Goal: Transaction & Acquisition: Register for event/course

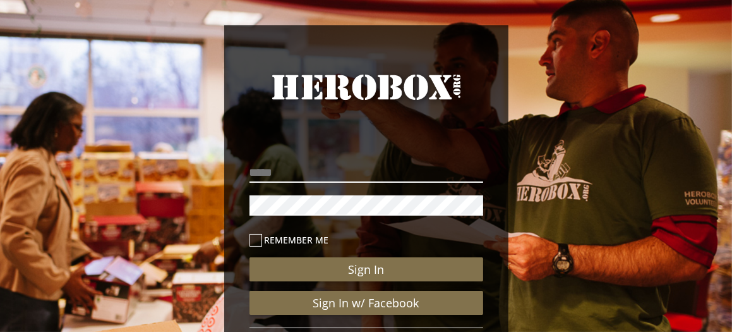
click at [335, 175] on input "email" at bounding box center [367, 172] width 234 height 20
type input "**********"
click at [257, 241] on icon at bounding box center [256, 240] width 13 height 13
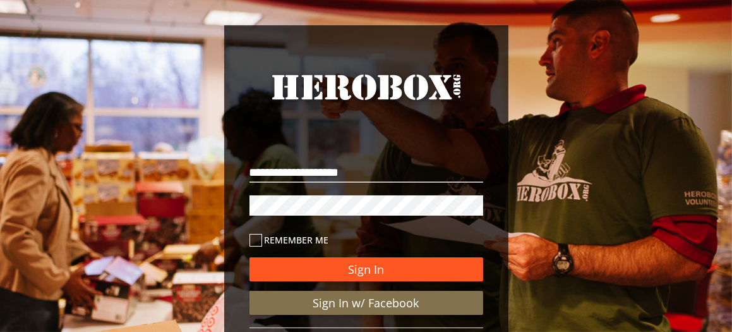
click at [373, 264] on button "Sign In" at bounding box center [367, 269] width 234 height 24
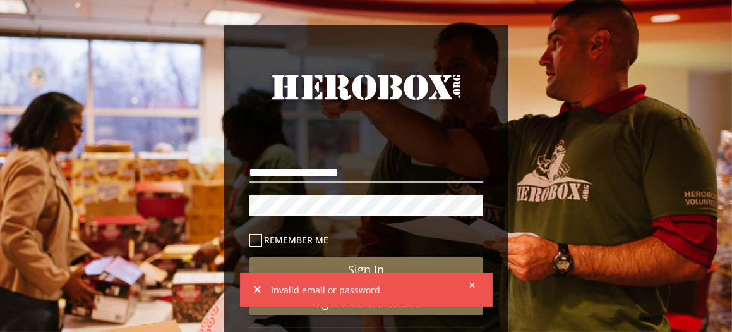
click at [471, 281] on icon at bounding box center [472, 285] width 6 height 8
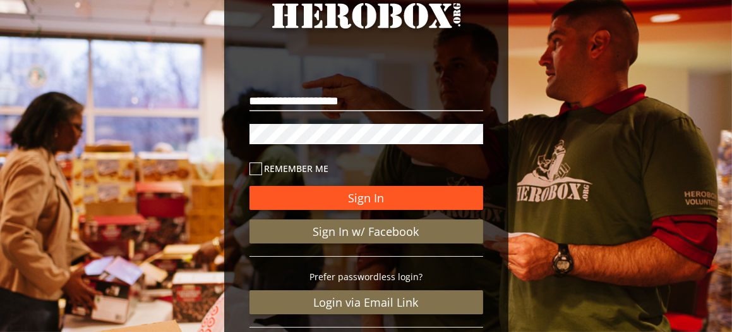
scroll to position [126, 0]
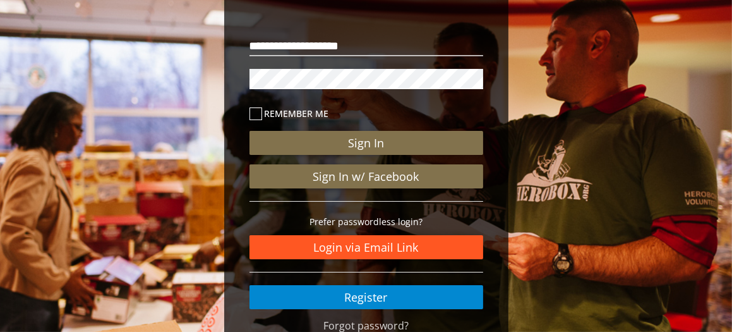
click at [371, 243] on link "Login via Email Link" at bounding box center [367, 247] width 234 height 24
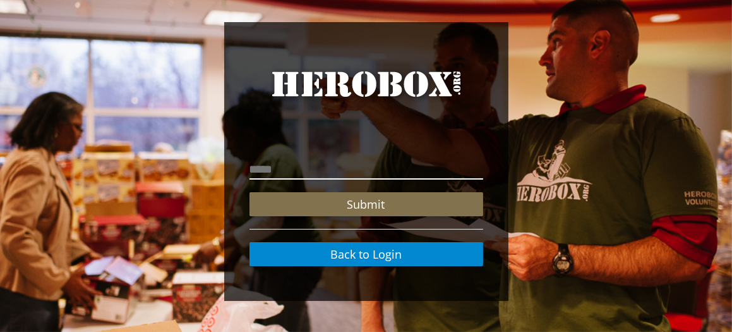
click at [327, 166] on input "email" at bounding box center [367, 169] width 234 height 20
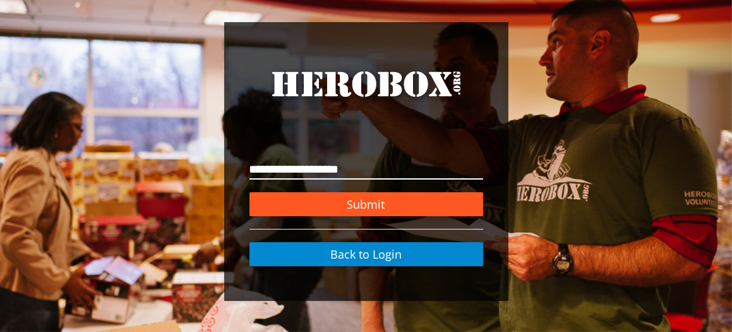
type input "**********"
click at [387, 201] on button "Submit" at bounding box center [367, 204] width 234 height 24
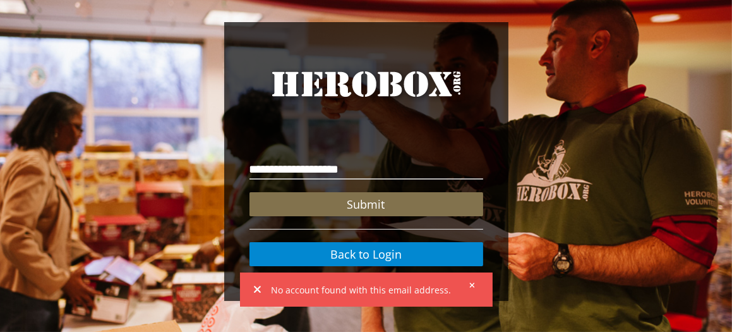
click at [470, 282] on icon at bounding box center [472, 284] width 5 height 5
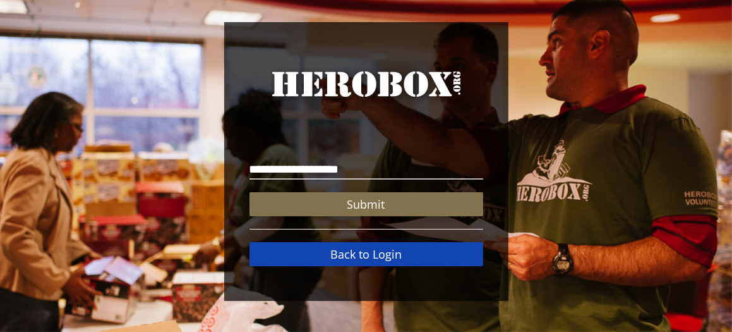
click at [408, 250] on link "Back to Login" at bounding box center [367, 254] width 234 height 24
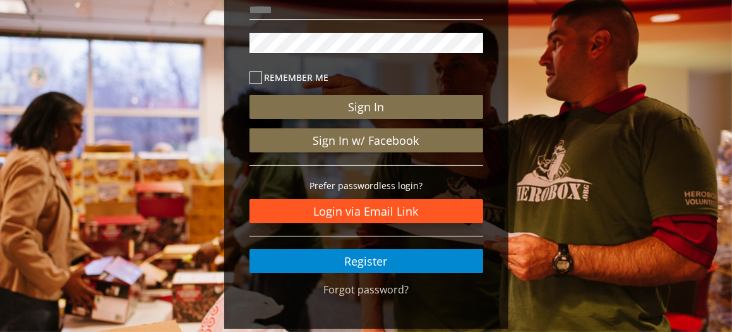
scroll to position [190, 0]
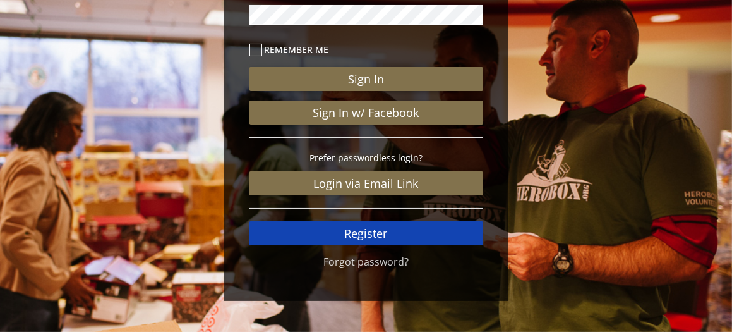
click at [361, 230] on link "Register" at bounding box center [367, 233] width 234 height 24
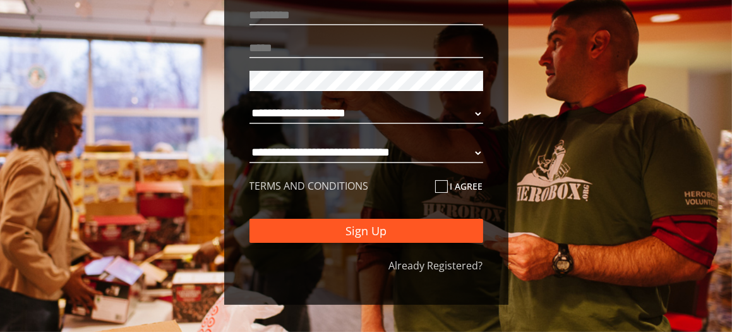
scroll to position [195, 0]
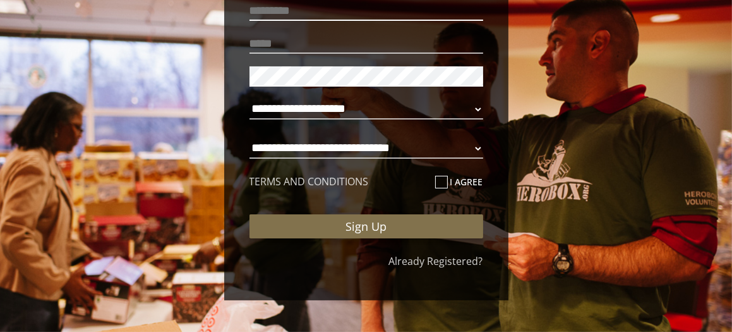
click at [371, 9] on input "text" at bounding box center [367, 11] width 234 height 20
type input "*"
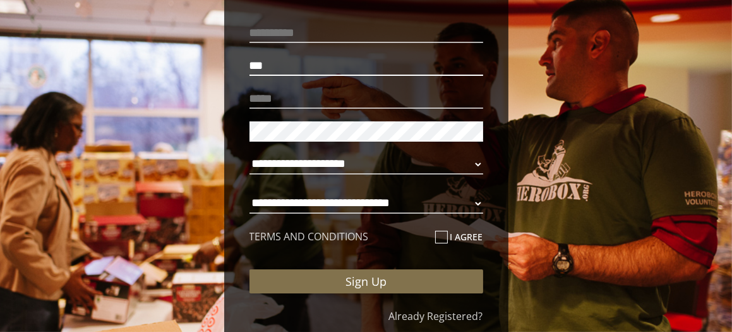
scroll to position [131, 0]
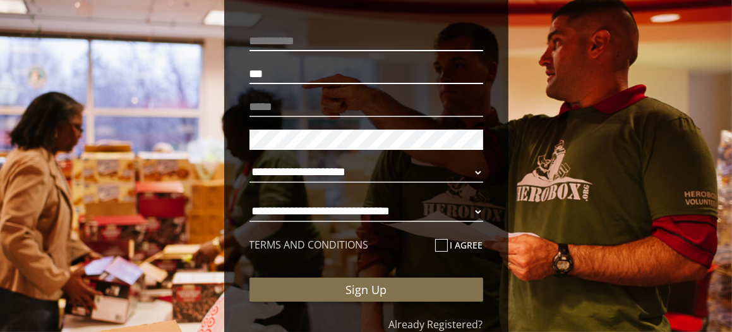
type input "***"
click at [355, 40] on input "text" at bounding box center [367, 41] width 234 height 20
type input "***"
click at [313, 102] on input "email" at bounding box center [367, 107] width 234 height 20
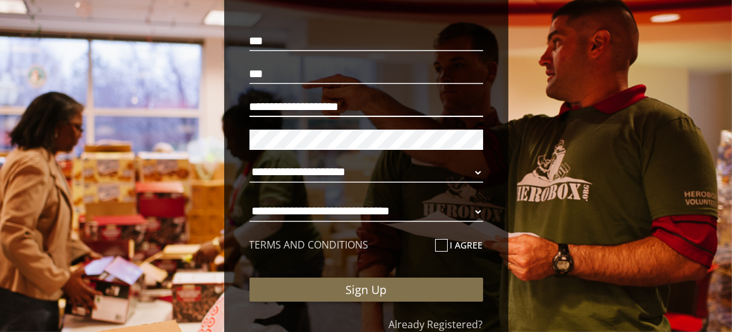
type input "**********"
click at [478, 171] on select "**********" at bounding box center [367, 172] width 234 height 20
select select "**********"
click at [250, 162] on select "**********" at bounding box center [367, 172] width 234 height 20
click at [480, 210] on select "**********" at bounding box center [367, 212] width 234 height 20
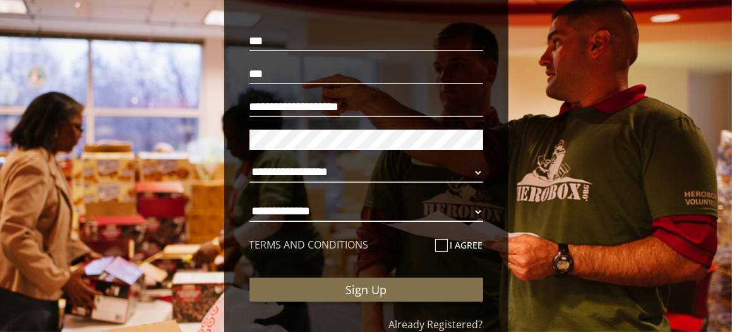
click at [250, 202] on select "**********" at bounding box center [367, 212] width 234 height 20
select select "**********"
click at [440, 243] on icon at bounding box center [441, 245] width 13 height 13
click at [440, 243] on input "I agree" at bounding box center [439, 250] width 8 height 20
checkbox input "****"
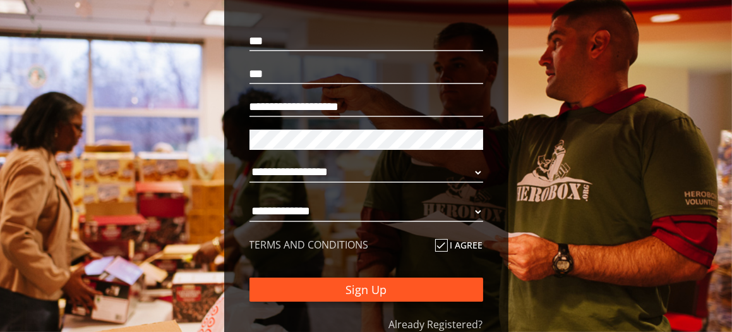
click at [388, 286] on button "Sign Up" at bounding box center [367, 289] width 234 height 24
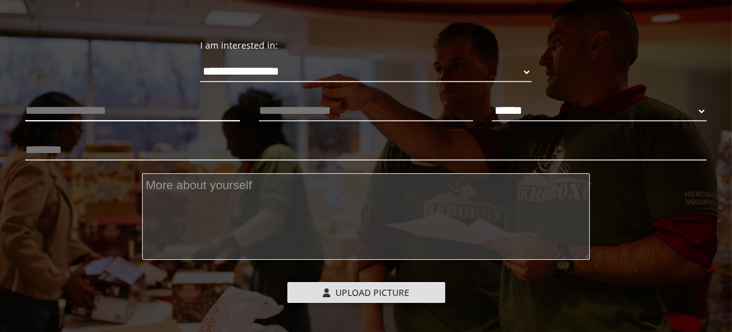
click at [166, 111] on input "text" at bounding box center [132, 111] width 215 height 20
type input "*******"
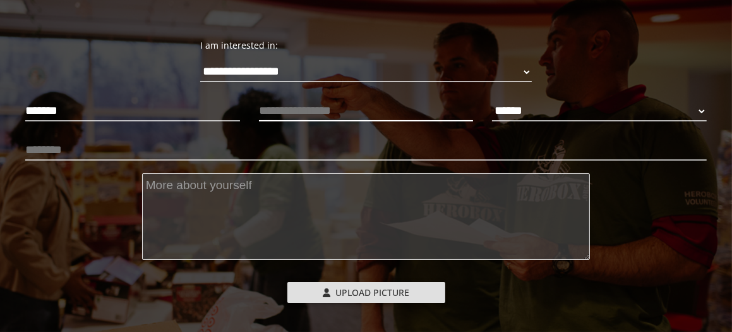
click at [389, 111] on input "text" at bounding box center [366, 111] width 215 height 20
type input "**********"
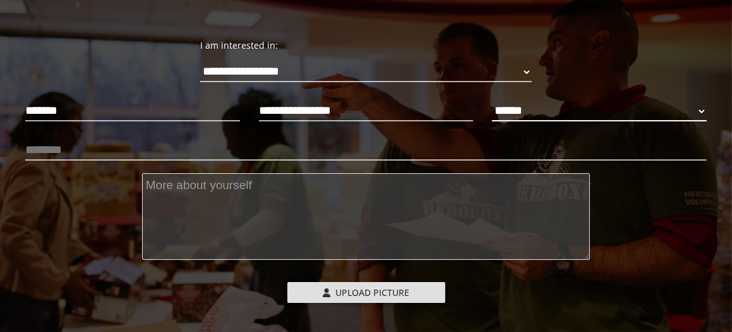
click at [699, 110] on select "****** **** ******" at bounding box center [599, 111] width 215 height 20
select select "**********"
click at [492, 101] on select "****** **** ******" at bounding box center [599, 111] width 215 height 20
click at [87, 153] on input "text" at bounding box center [366, 150] width 682 height 20
type input "*"
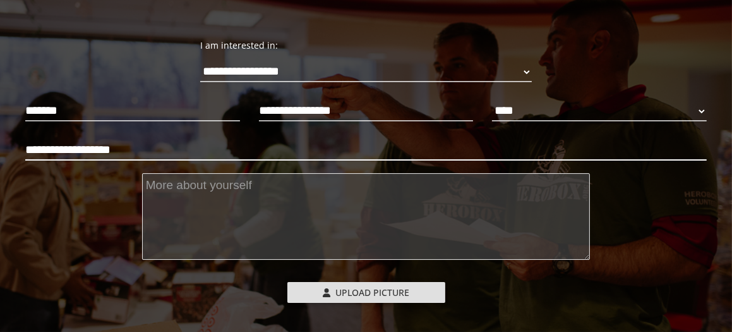
type input "**********"
click at [298, 188] on textarea at bounding box center [366, 216] width 448 height 87
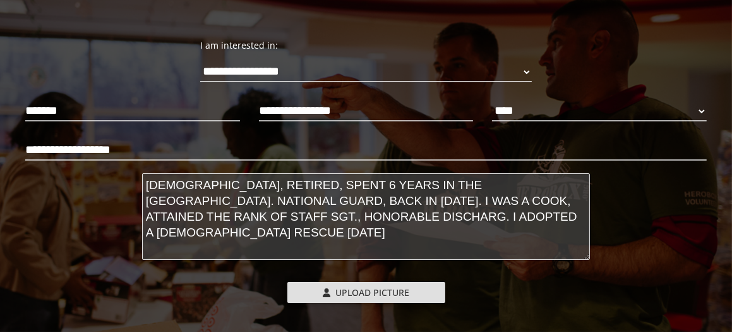
click at [459, 184] on textarea "[DEMOGRAPHIC_DATA], RETIRED, SPENT 6 YEARS IN THE [GEOGRAPHIC_DATA]. NATIONAL G…" at bounding box center [366, 216] width 448 height 87
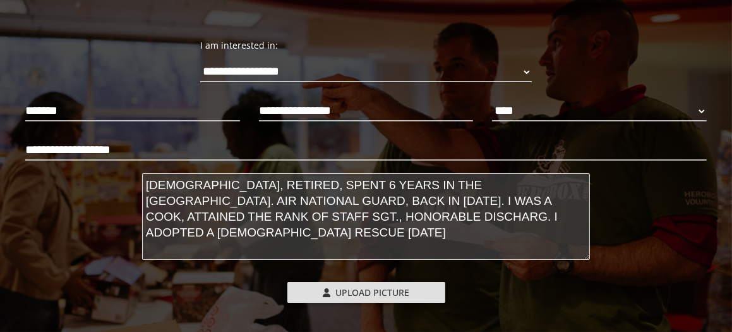
click at [548, 214] on textarea "[DEMOGRAPHIC_DATA], RETIRED, SPENT 6 YEARS IN THE [GEOGRAPHIC_DATA]. AIR NATION…" at bounding box center [366, 216] width 448 height 87
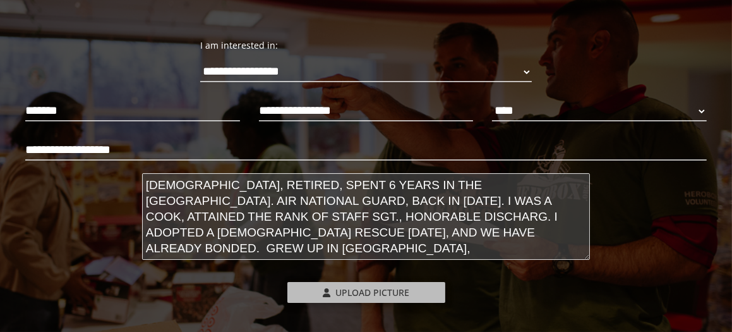
type textarea "[DEMOGRAPHIC_DATA], RETIRED, SPENT 6 YEARS IN THE [GEOGRAPHIC_DATA]. AIR NATION…"
click at [359, 287] on span "Upload Picture" at bounding box center [372, 292] width 74 height 12
click at [359, 287] on input "Upload Picture" at bounding box center [370, 289] width 167 height 15
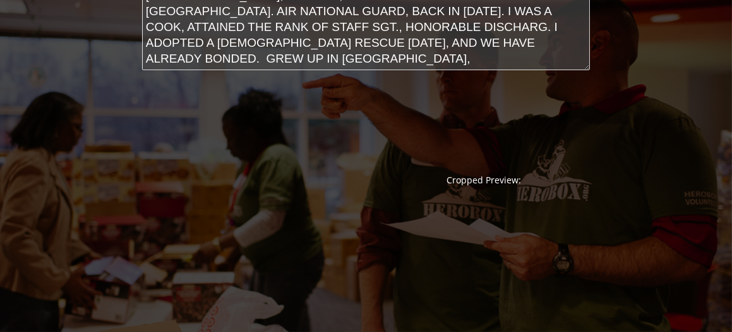
scroll to position [447, 0]
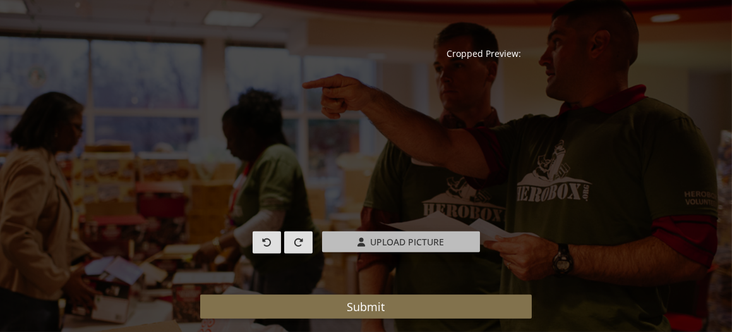
click at [392, 240] on span "Upload Picture" at bounding box center [407, 242] width 74 height 12
click at [392, 240] on input "Upload Picture" at bounding box center [405, 238] width 167 height 15
click at [389, 238] on span "Upload Picture" at bounding box center [407, 242] width 74 height 12
click at [389, 238] on input "Upload Picture" at bounding box center [405, 238] width 167 height 15
click at [383, 238] on span "Upload Picture" at bounding box center [407, 242] width 74 height 12
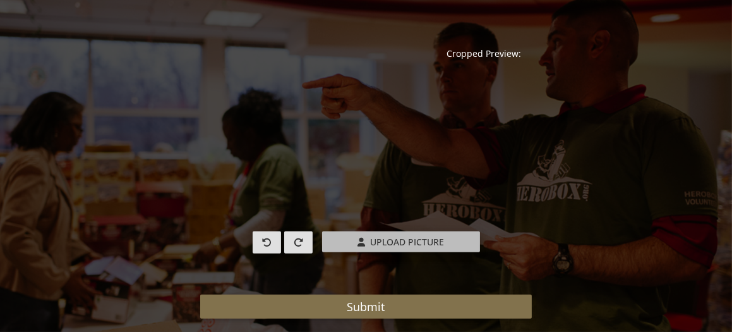
click at [383, 238] on input "Upload Picture" at bounding box center [405, 238] width 167 height 15
type input "**********"
click at [351, 238] on label "Upload Picture" at bounding box center [401, 241] width 158 height 21
click at [351, 238] on input "Upload Picture" at bounding box center [405, 238] width 167 height 15
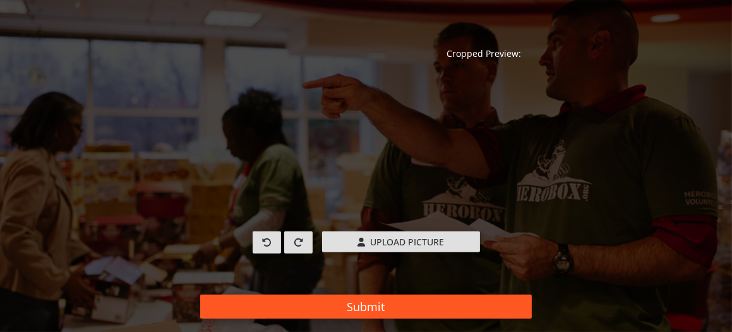
click at [413, 303] on button "Submit" at bounding box center [366, 306] width 332 height 24
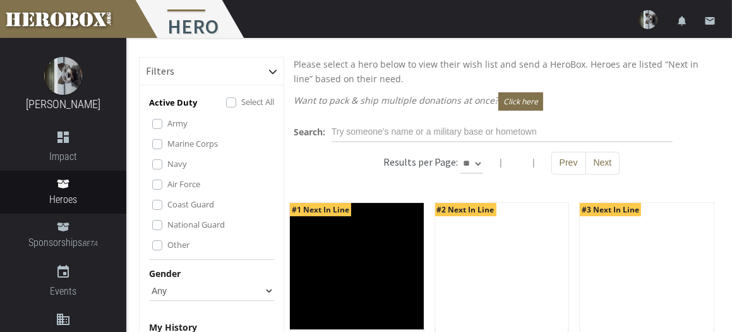
click at [167, 191] on label "Air Force" at bounding box center [183, 184] width 33 height 14
click at [167, 126] on label "Army" at bounding box center [177, 123] width 20 height 14
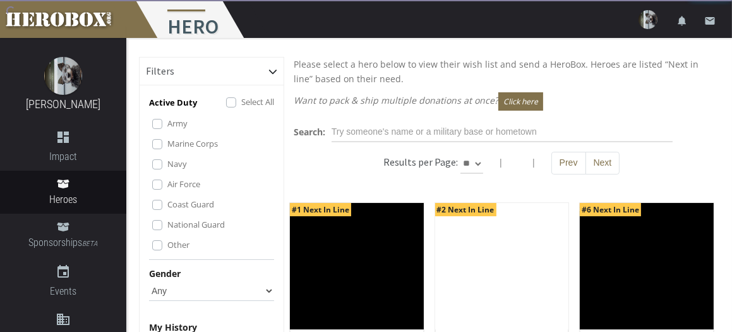
click at [167, 150] on label "Marine Corps" at bounding box center [192, 143] width 51 height 14
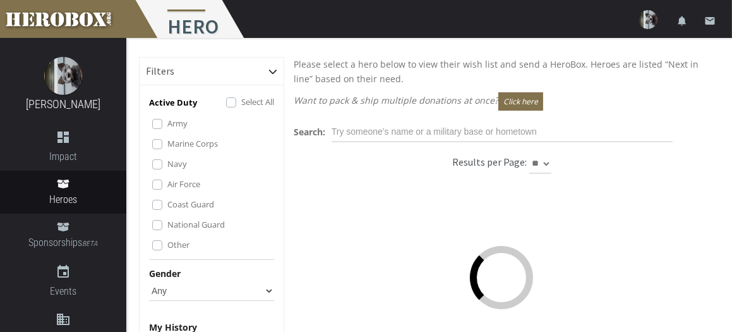
click at [167, 171] on label "Navy" at bounding box center [177, 164] width 20 height 14
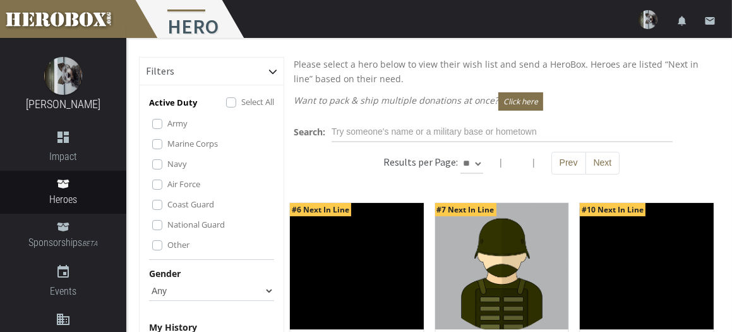
click at [167, 251] on label "Other" at bounding box center [178, 245] width 22 height 14
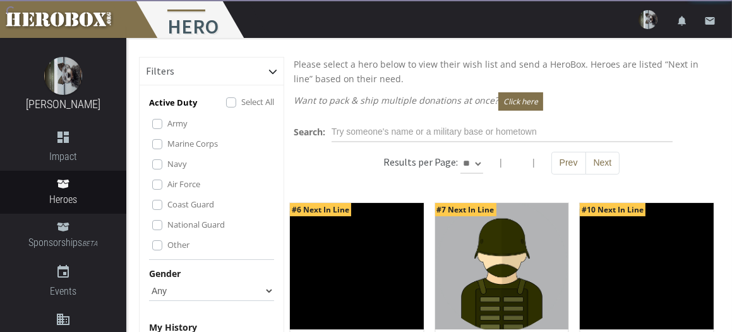
click at [167, 231] on label "National Guard" at bounding box center [195, 224] width 57 height 14
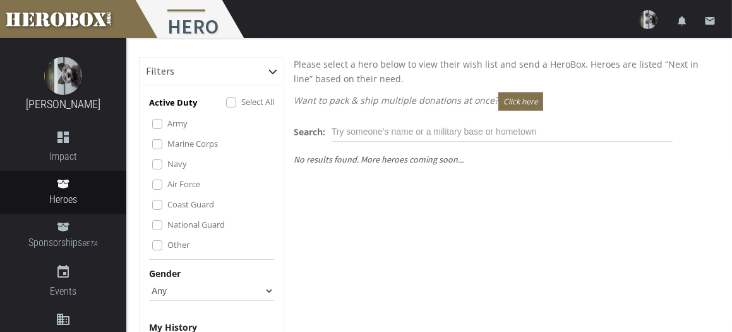
click at [167, 211] on label "Coast Guard" at bounding box center [190, 204] width 47 height 14
click at [167, 191] on label "Air Force" at bounding box center [183, 184] width 33 height 14
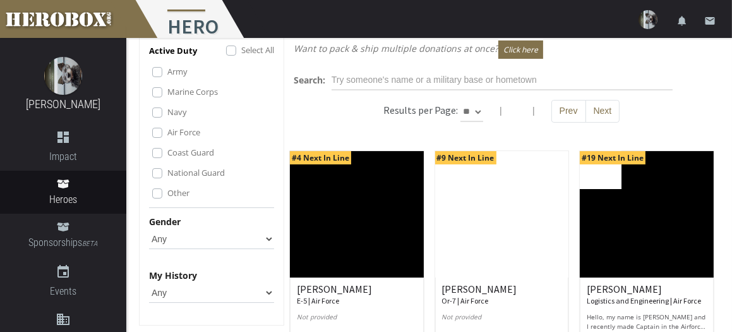
scroll to position [126, 0]
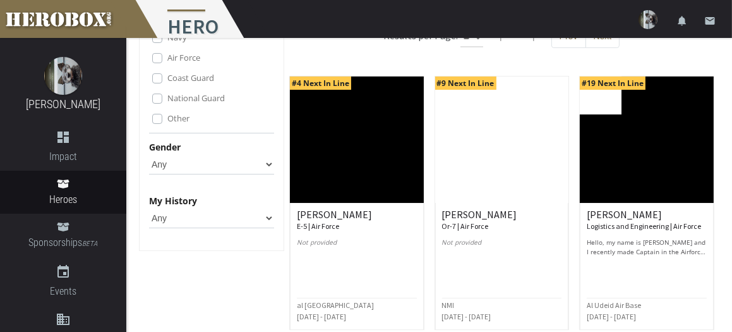
click at [269, 174] on select "Any [DEMOGRAPHIC_DATA] [DEMOGRAPHIC_DATA]" at bounding box center [211, 164] width 125 height 20
click at [149, 174] on select "Any [DEMOGRAPHIC_DATA] [DEMOGRAPHIC_DATA]" at bounding box center [211, 164] width 125 height 20
click at [269, 228] on select "Any None Pending Donations Sponsored" at bounding box center [211, 218] width 125 height 20
click at [149, 228] on select "Any None Pending Donations Sponsored" at bounding box center [211, 218] width 125 height 20
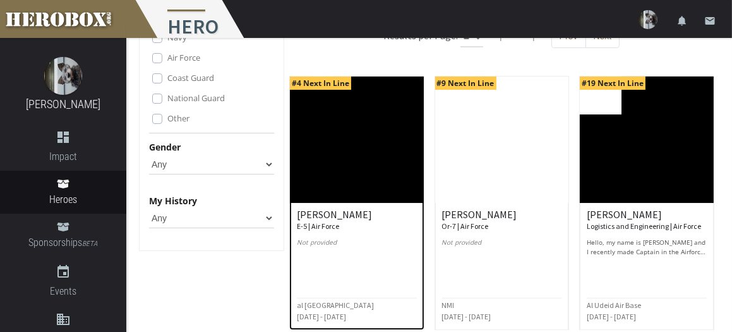
click at [335, 151] on img at bounding box center [357, 139] width 134 height 126
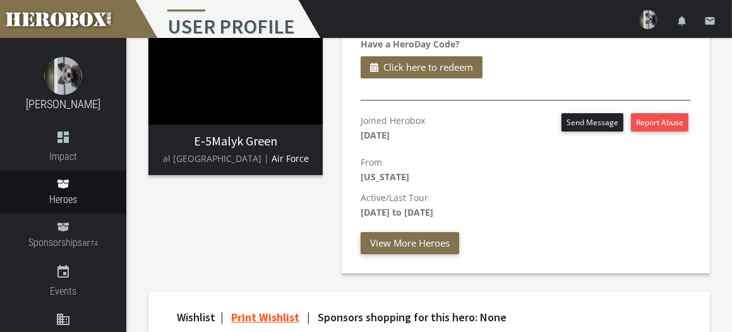
scroll to position [274, 0]
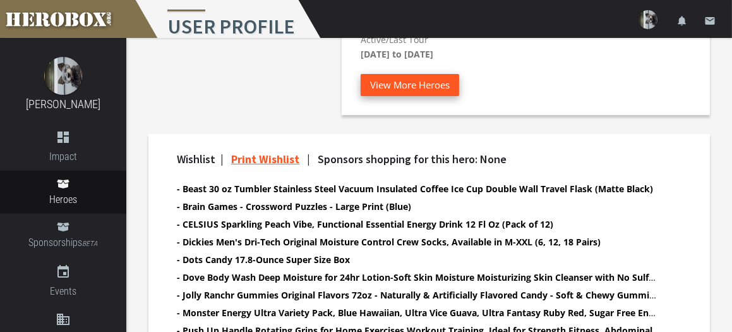
click at [401, 82] on button "View More Heroes" at bounding box center [410, 85] width 99 height 22
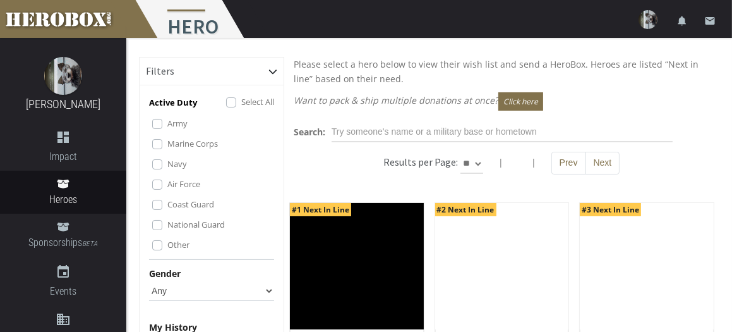
click at [167, 191] on label "Air Force" at bounding box center [183, 184] width 33 height 14
click at [167, 130] on label "Army" at bounding box center [177, 123] width 20 height 14
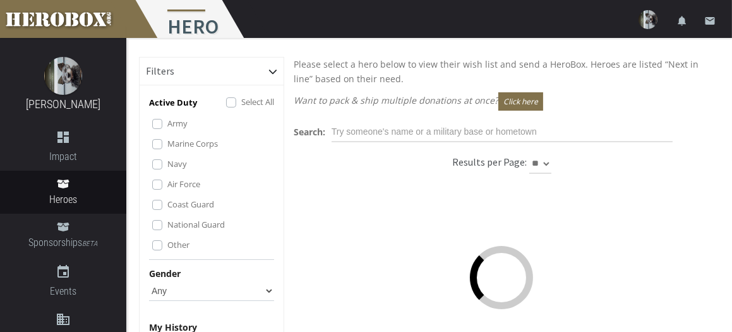
click at [167, 150] on label "Marine Corps" at bounding box center [192, 143] width 51 height 14
click at [167, 171] on label "Navy" at bounding box center [177, 164] width 20 height 14
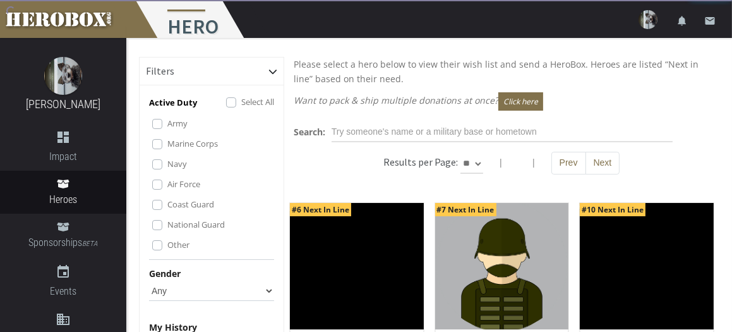
click at [167, 251] on label "Other" at bounding box center [178, 245] width 22 height 14
click at [167, 231] on label "National Guard" at bounding box center [195, 224] width 57 height 14
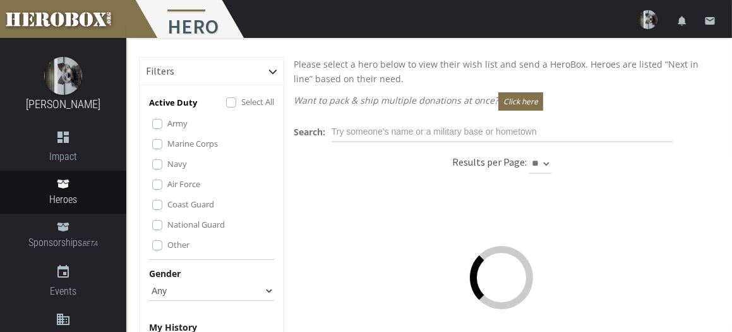
click at [167, 211] on label "Coast Guard" at bounding box center [190, 204] width 47 height 14
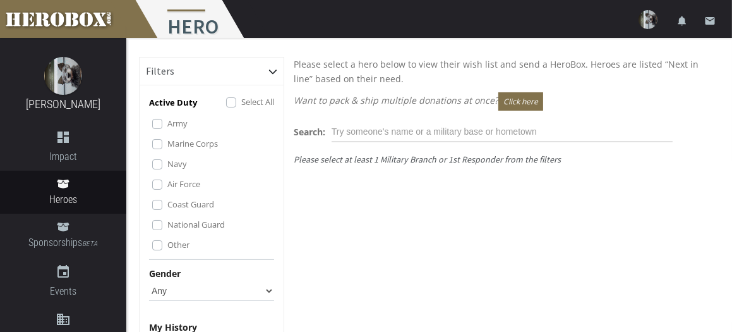
click at [167, 191] on label "Air Force" at bounding box center [183, 184] width 33 height 14
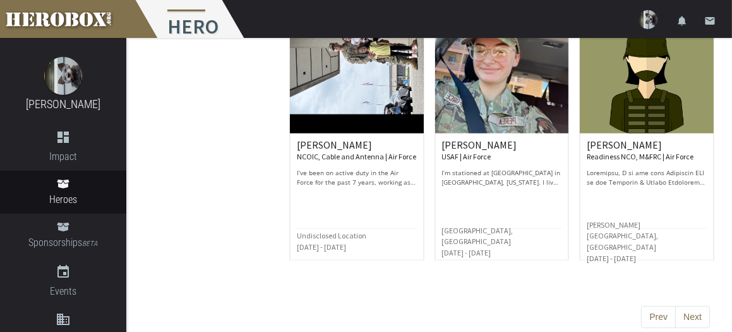
scroll to position [984, 0]
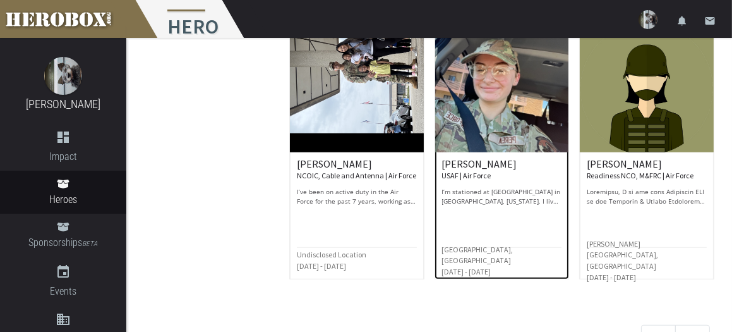
click at [512, 131] on img at bounding box center [502, 89] width 134 height 126
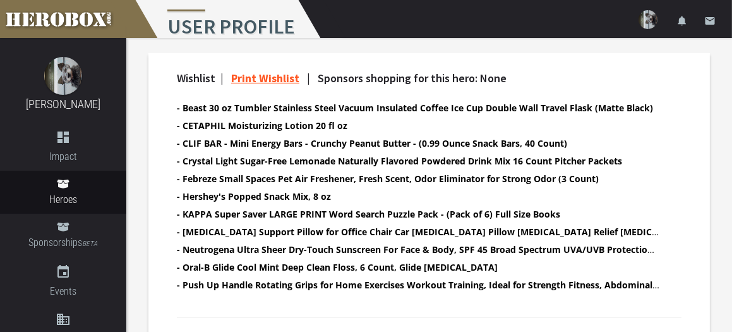
scroll to position [259, 0]
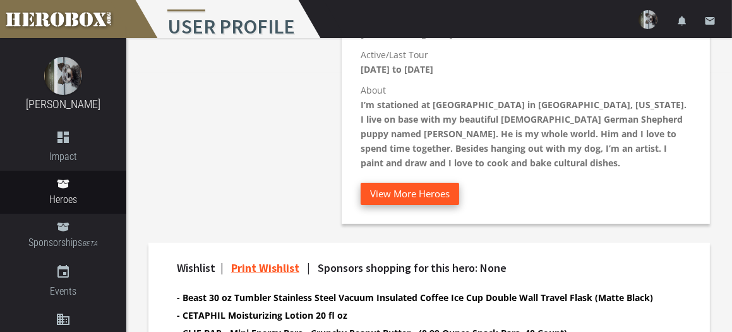
click at [401, 195] on button "View More Heroes" at bounding box center [410, 194] width 99 height 22
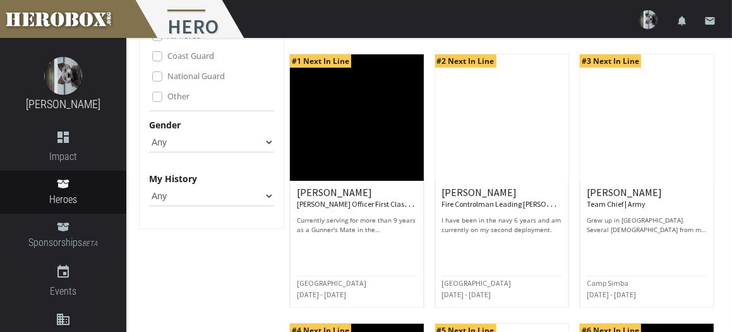
scroll to position [190, 0]
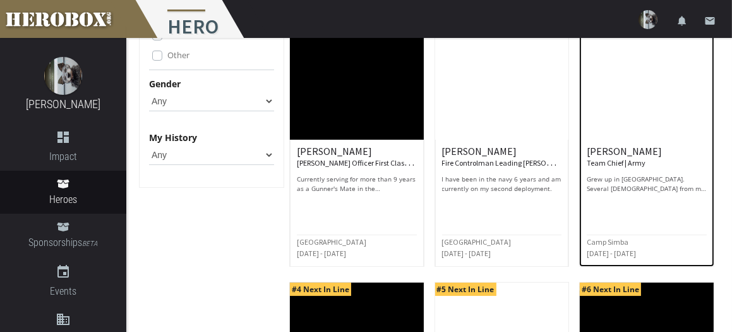
click at [622, 193] on p "Grew up in [GEOGRAPHIC_DATA]. Several [DEMOGRAPHIC_DATA] from my father’s side …" at bounding box center [647, 183] width 120 height 19
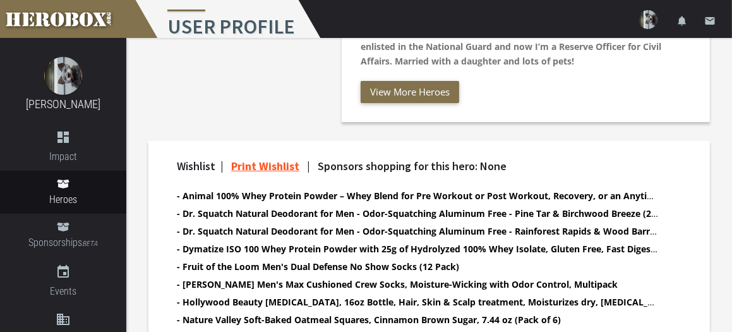
scroll to position [227, 0]
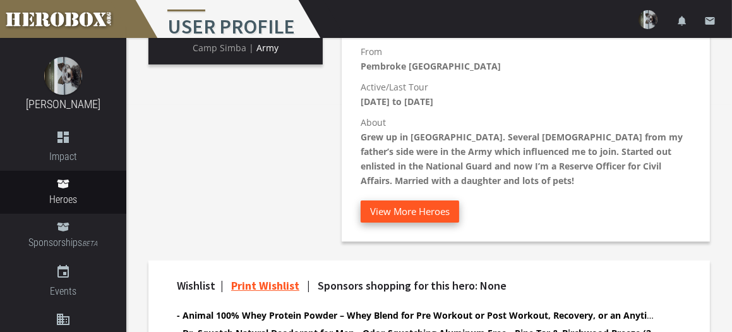
click at [423, 210] on button "View More Heroes" at bounding box center [410, 211] width 99 height 22
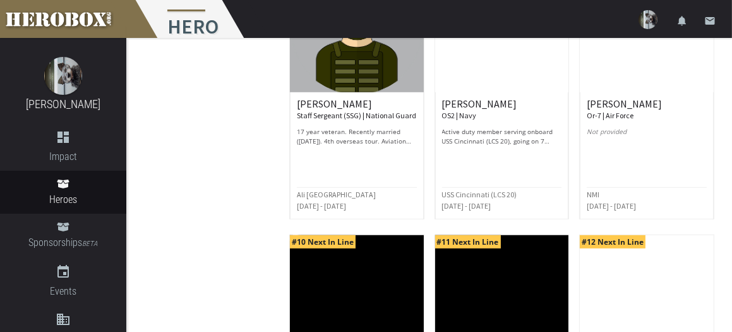
scroll to position [758, 0]
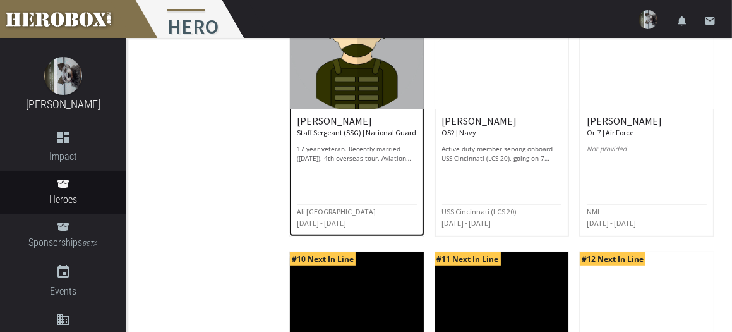
click at [355, 94] on img at bounding box center [357, 46] width 134 height 126
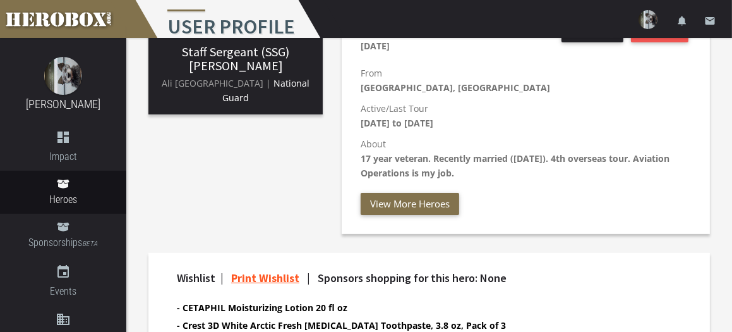
scroll to position [135, 0]
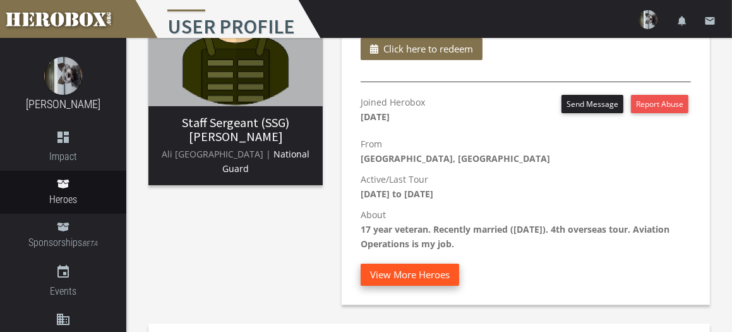
click at [425, 271] on button "View More Heroes" at bounding box center [410, 274] width 99 height 22
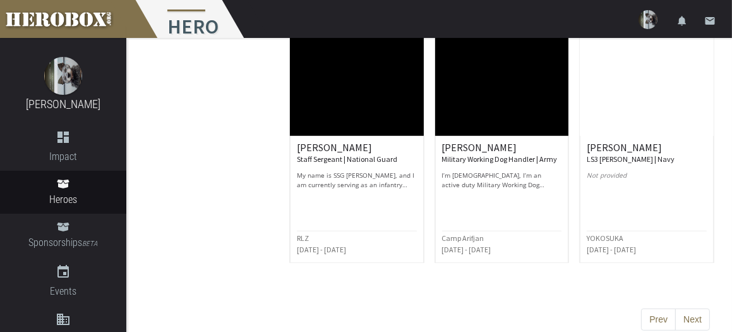
scroll to position [1011, 0]
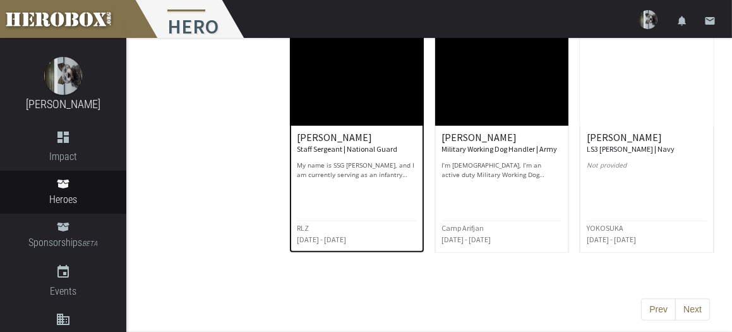
click at [358, 105] on img at bounding box center [357, 62] width 134 height 126
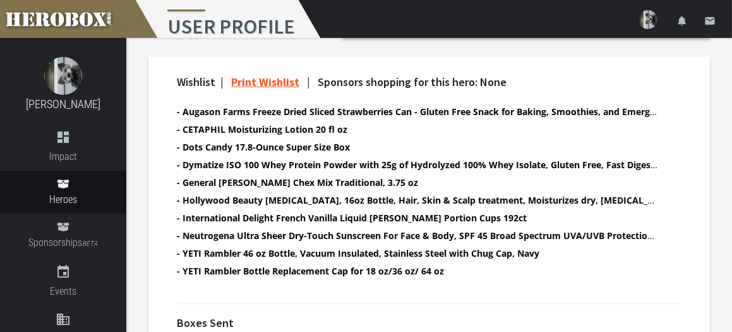
scroll to position [455, 0]
